Goal: Task Accomplishment & Management: Use online tool/utility

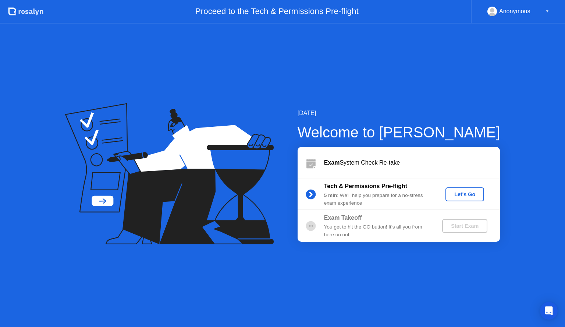
click at [475, 194] on div "Let's Go" at bounding box center [464, 194] width 33 height 6
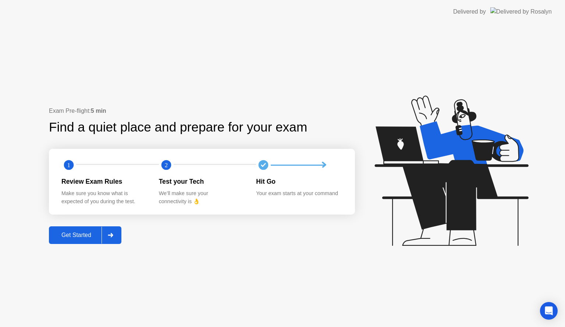
click at [92, 234] on div "Get Started" at bounding box center [76, 235] width 50 height 7
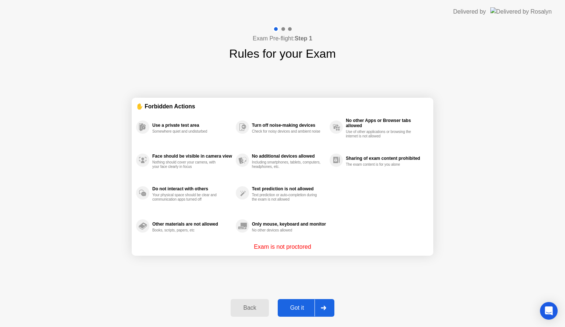
click at [288, 303] on button "Got it" at bounding box center [305, 308] width 57 height 18
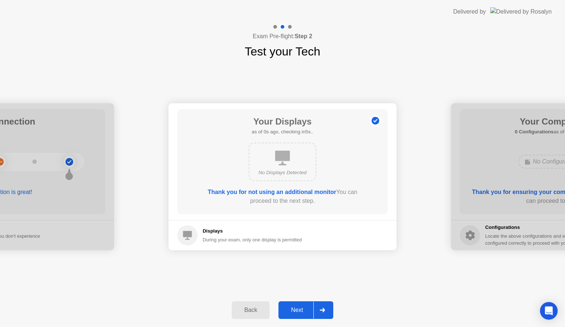
click at [297, 307] on div "Next" at bounding box center [296, 310] width 33 height 7
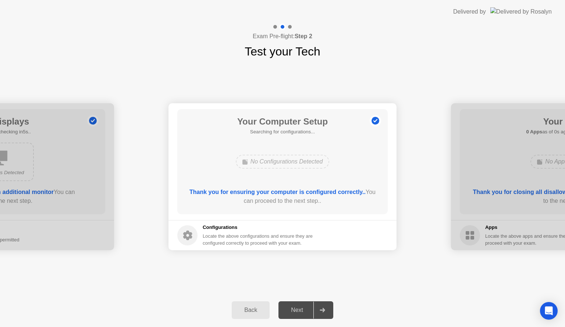
click at [297, 307] on div "Next" at bounding box center [296, 310] width 33 height 7
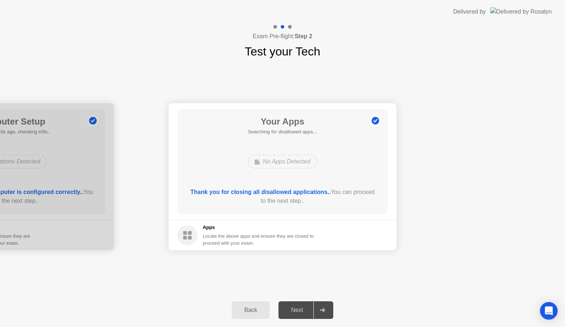
click at [301, 307] on div "Next" at bounding box center [296, 310] width 33 height 7
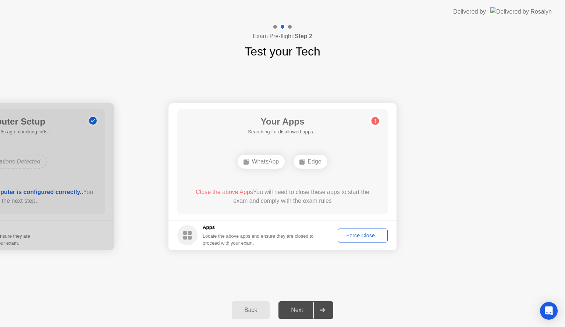
click at [362, 235] on div "Force Close..." at bounding box center [362, 236] width 45 height 6
